Goal: Information Seeking & Learning: Check status

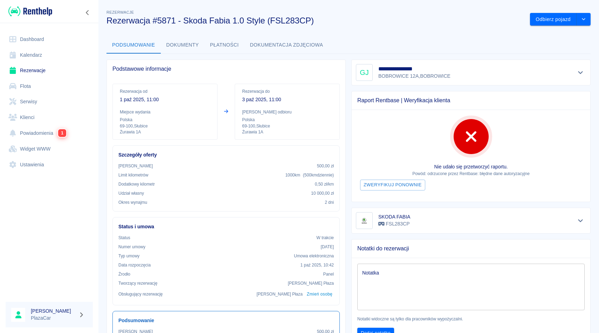
scroll to position [12, 0]
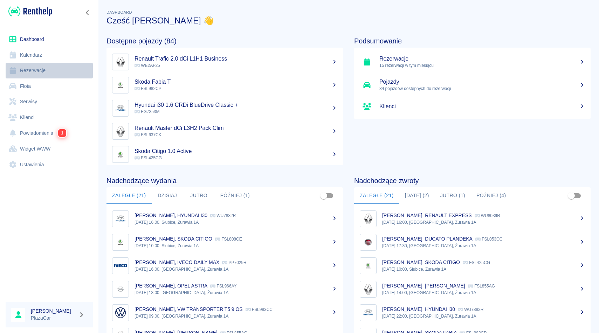
click at [35, 69] on link "Rezerwacje" at bounding box center [49, 71] width 87 height 16
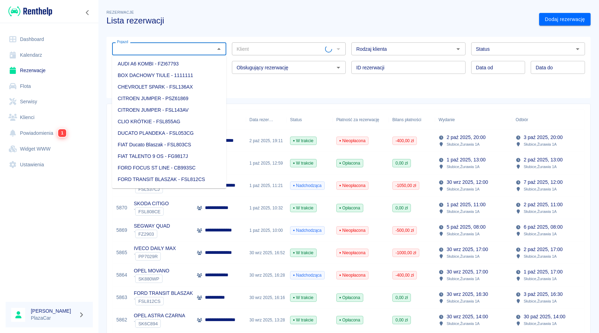
click at [137, 50] on input "Pojazd" at bounding box center [163, 49] width 98 height 9
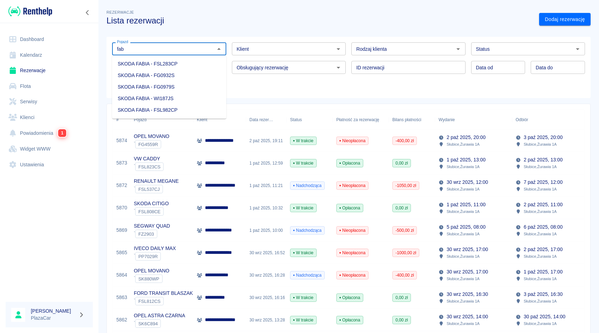
click at [190, 64] on li "SKODA FABIA - FSL283CP" at bounding box center [169, 64] width 114 height 12
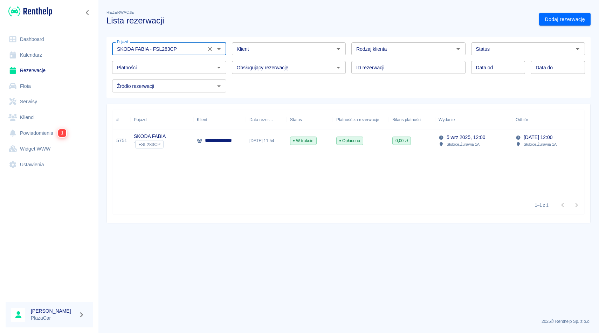
type input "SKODA FABIA - FSL283CP"
click at [503, 49] on input "Status" at bounding box center [522, 49] width 98 height 9
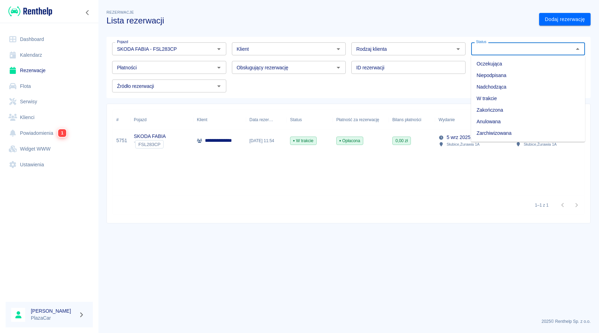
click at [495, 135] on li "Zarchiwizowana" at bounding box center [528, 134] width 114 height 12
type input "Zarchiwizowana"
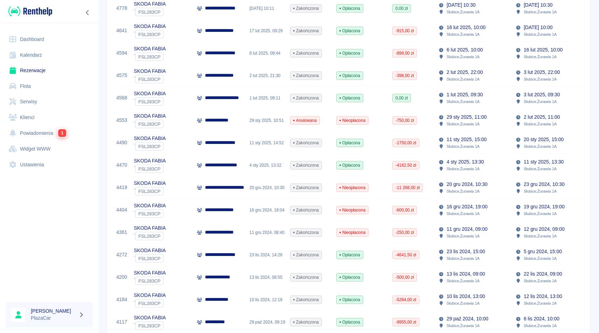
scroll to position [405, 0]
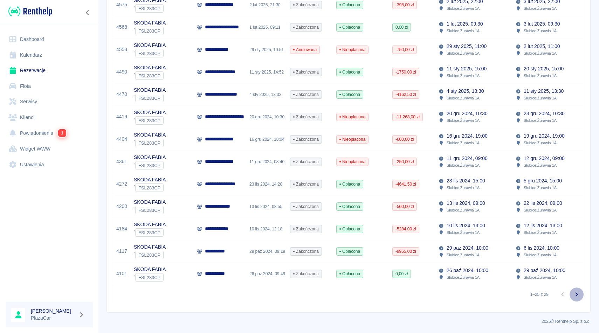
click at [578, 296] on icon "Przejdź do następnej strony" at bounding box center [577, 295] width 8 height 8
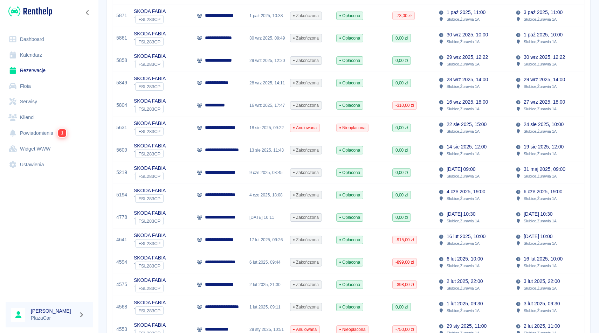
scroll to position [127, 0]
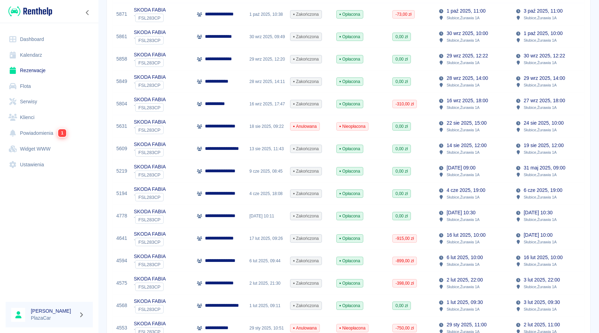
click at [476, 213] on p "13 mar 2025, 10:30" at bounding box center [461, 212] width 29 height 7
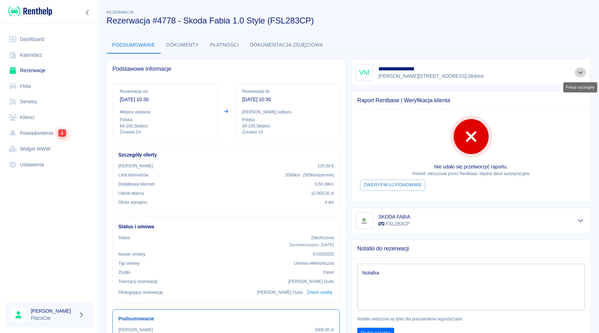
click at [577, 72] on icon "Pokaż szczegóły" at bounding box center [581, 72] width 8 height 6
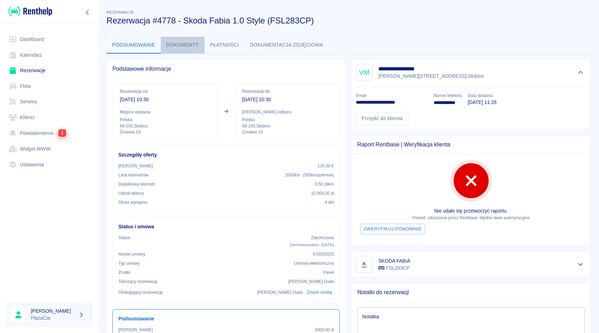
click at [182, 42] on button "Dokumenty" at bounding box center [183, 45] width 44 height 17
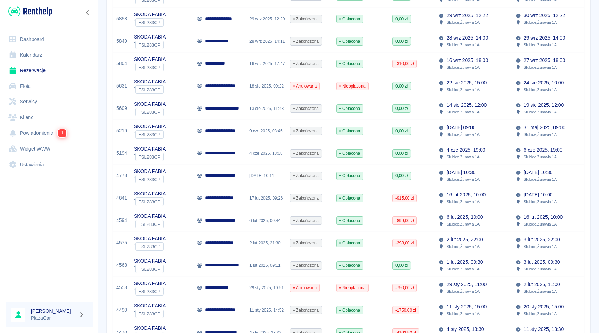
scroll to position [166, 0]
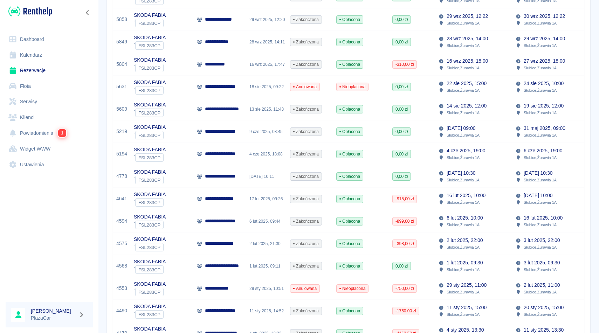
click at [269, 179] on div "13 mar 2025, 10:11" at bounding box center [266, 176] width 41 height 22
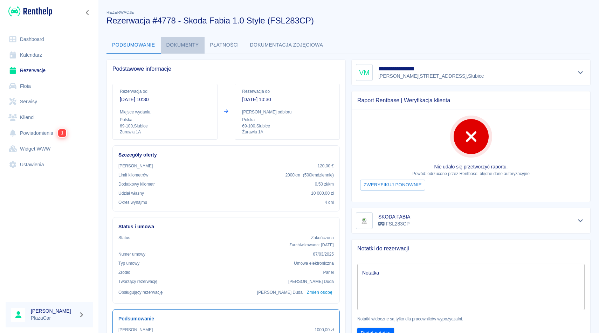
click at [187, 49] on button "Dokumenty" at bounding box center [183, 45] width 44 height 17
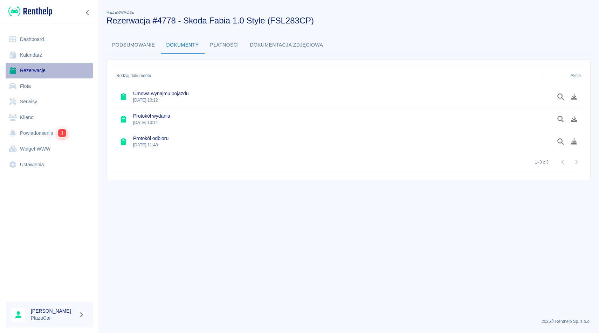
click at [42, 73] on link "Rezerwacje" at bounding box center [49, 71] width 87 height 16
